Goal: Obtain resource: Download file/media

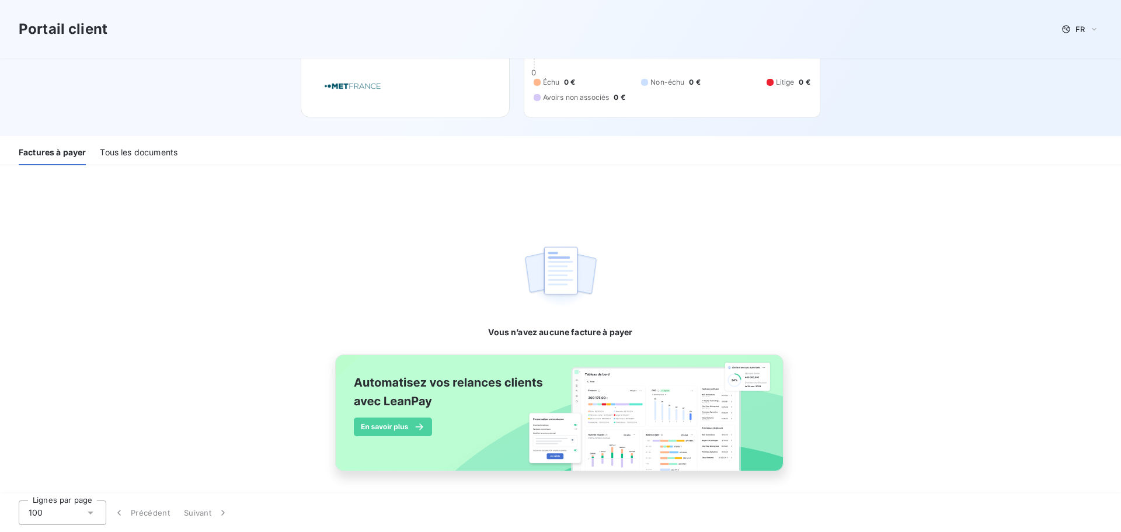
scroll to position [75, 0]
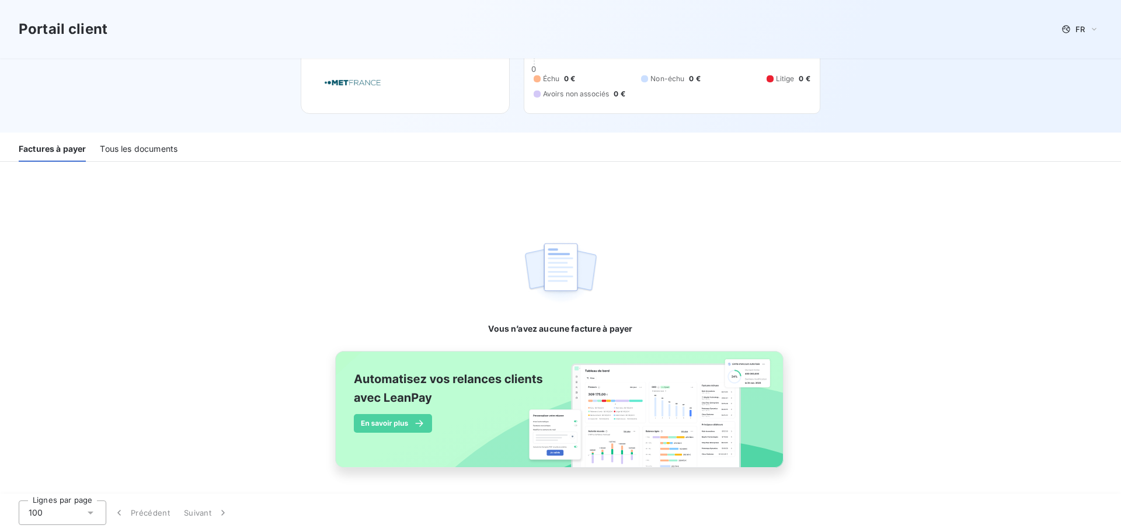
click at [159, 145] on div "Tous les documents" at bounding box center [139, 149] width 78 height 25
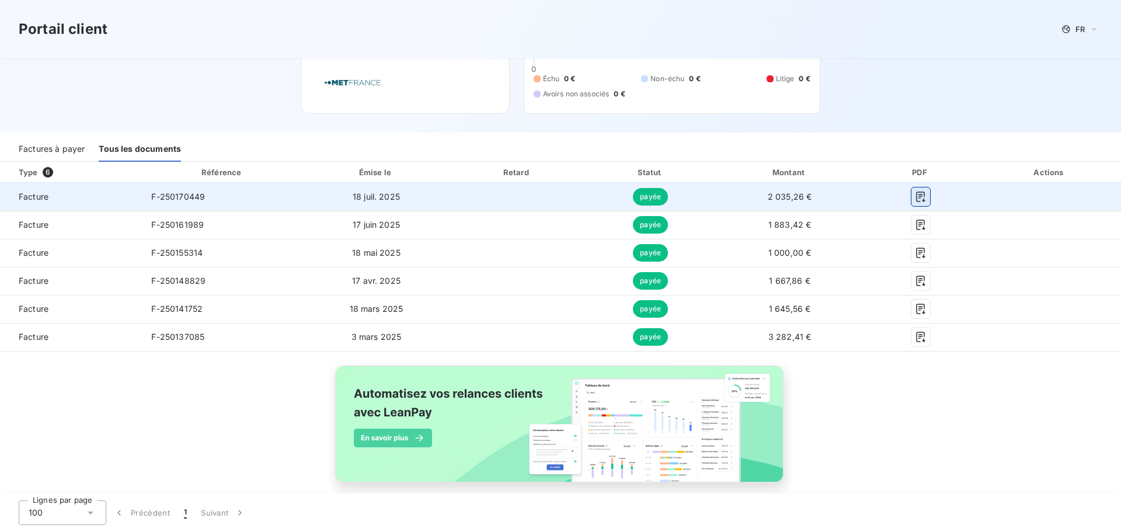
click at [915, 195] on icon "button" at bounding box center [921, 197] width 12 height 12
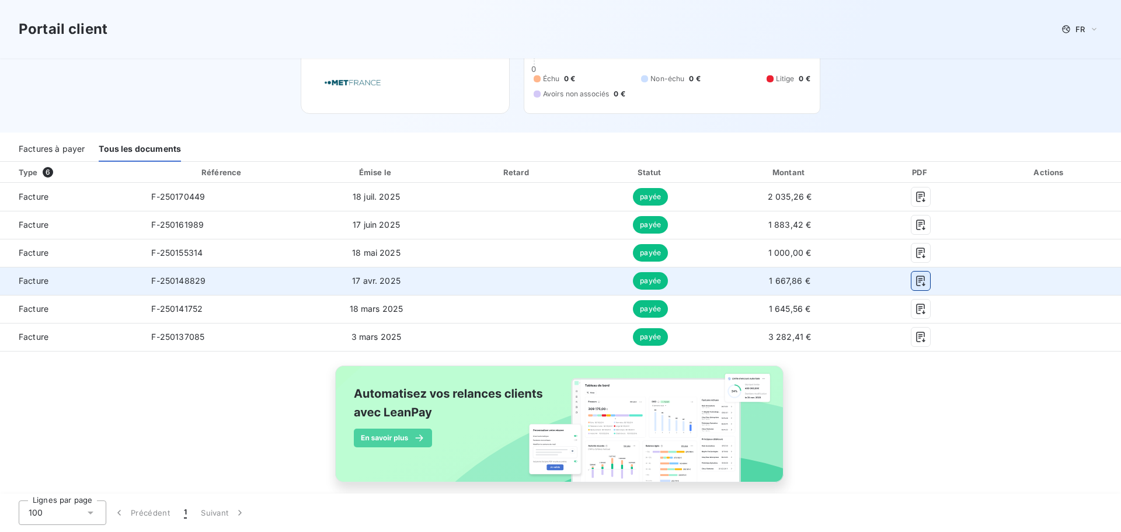
click at [916, 279] on icon "button" at bounding box center [921, 281] width 12 height 12
